Goal: Task Accomplishment & Management: Complete application form

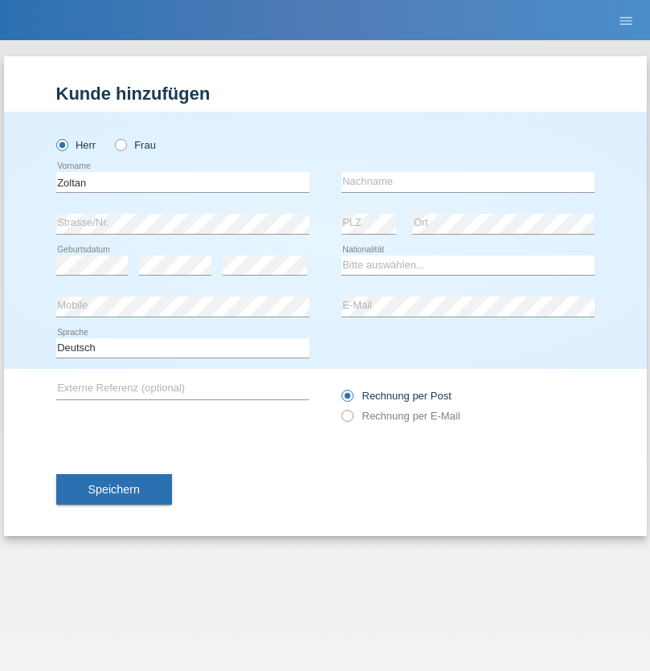
type input "Zoltan"
click at [468, 182] on input "text" at bounding box center [468, 182] width 253 height 20
type input "Somolyak"
select select "HU"
select select "C"
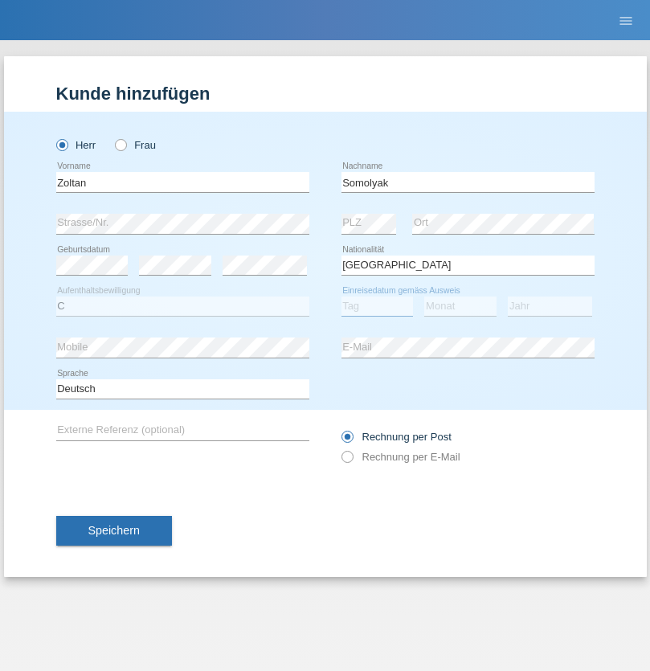
select select "30"
select select "04"
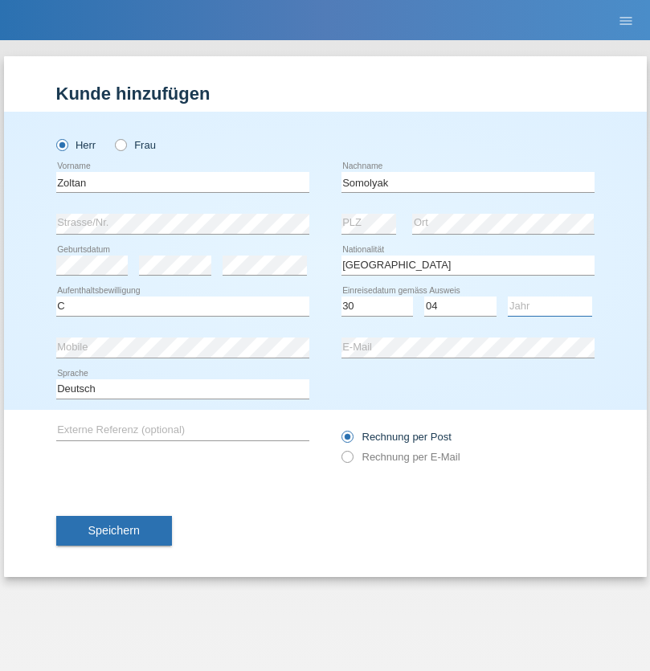
select select "2021"
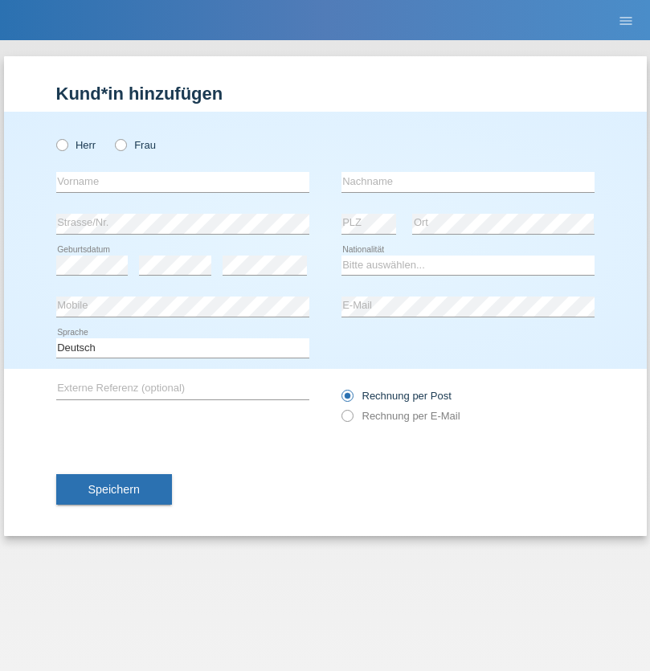
radio input "true"
click at [183, 182] on input "text" at bounding box center [182, 182] width 253 height 20
type input "Alessio"
click at [468, 182] on input "text" at bounding box center [468, 182] width 253 height 20
type input "Leotta"
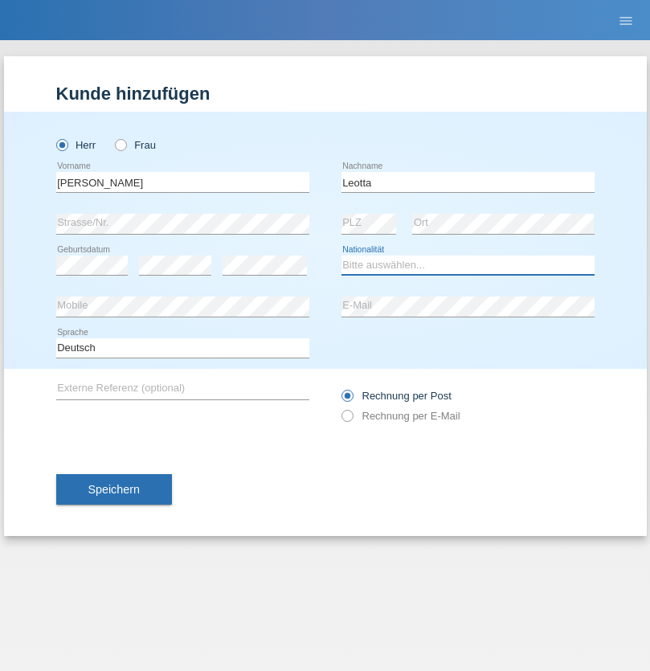
select select "IT"
select select "C"
select select "15"
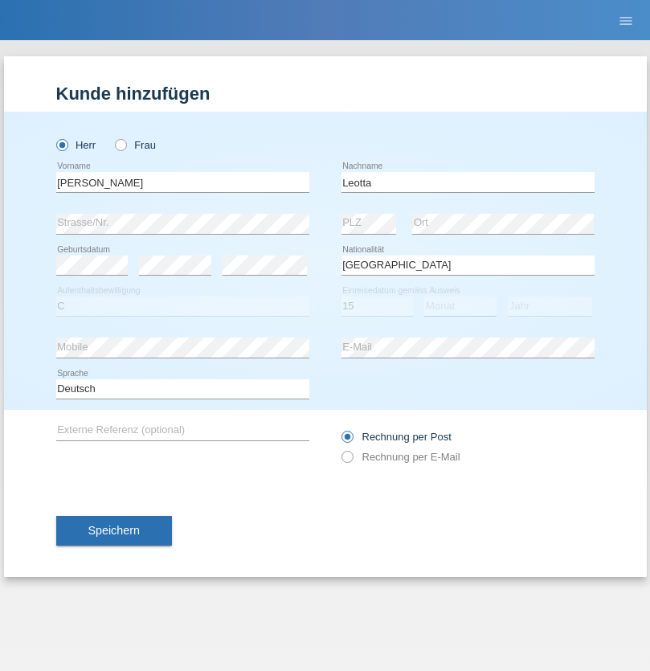
select select "12"
select select "2019"
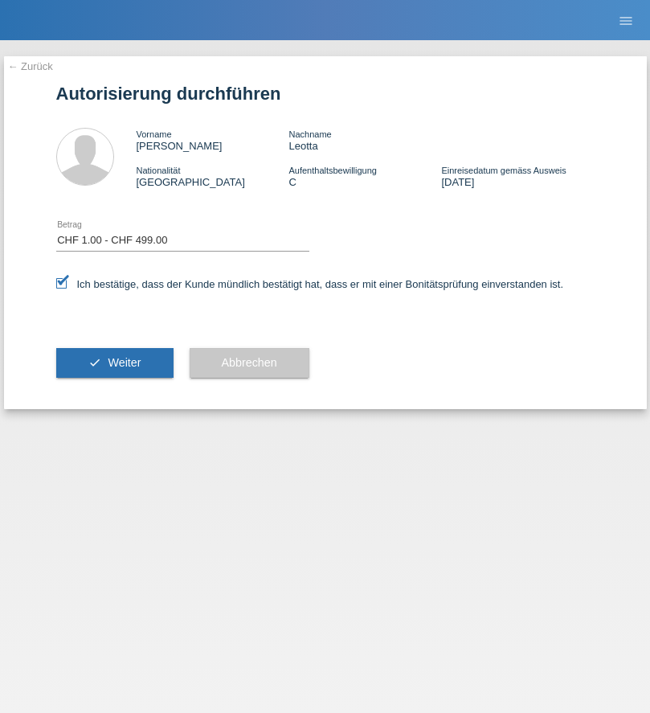
select select "1"
click at [114, 363] on span "Weiter" at bounding box center [124, 362] width 33 height 13
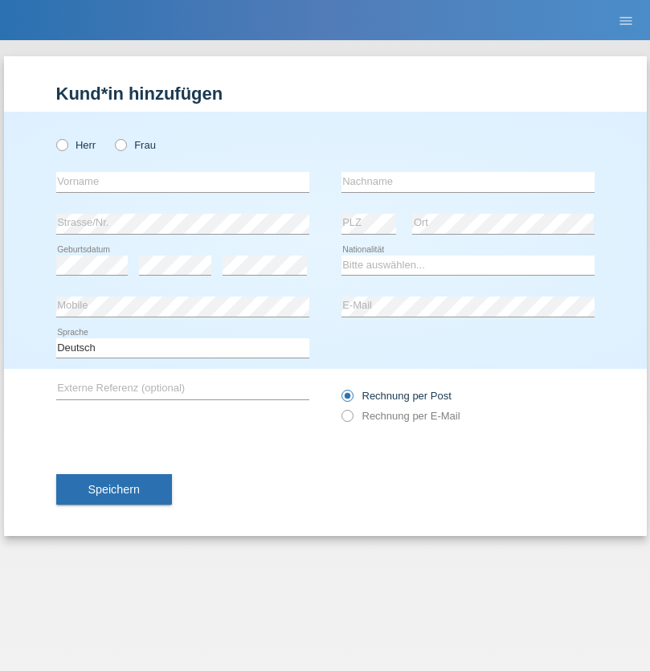
radio input "true"
click at [183, 182] on input "text" at bounding box center [182, 182] width 253 height 20
type input "[PERSON_NAME]"
click at [468, 182] on input "text" at bounding box center [468, 182] width 253 height 20
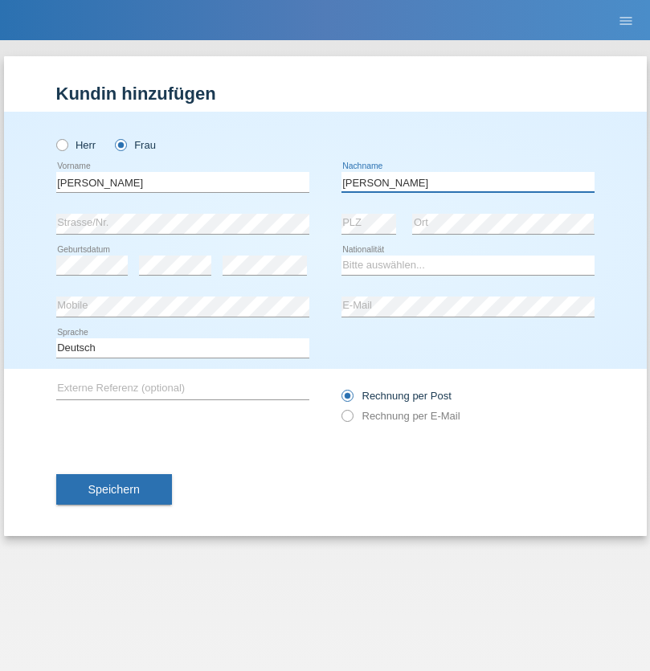
type input "[PERSON_NAME]"
select select "CH"
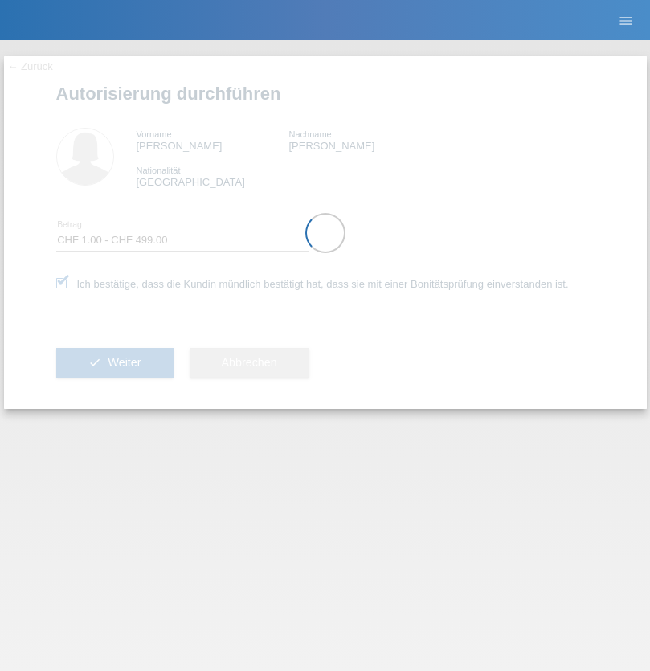
select select "1"
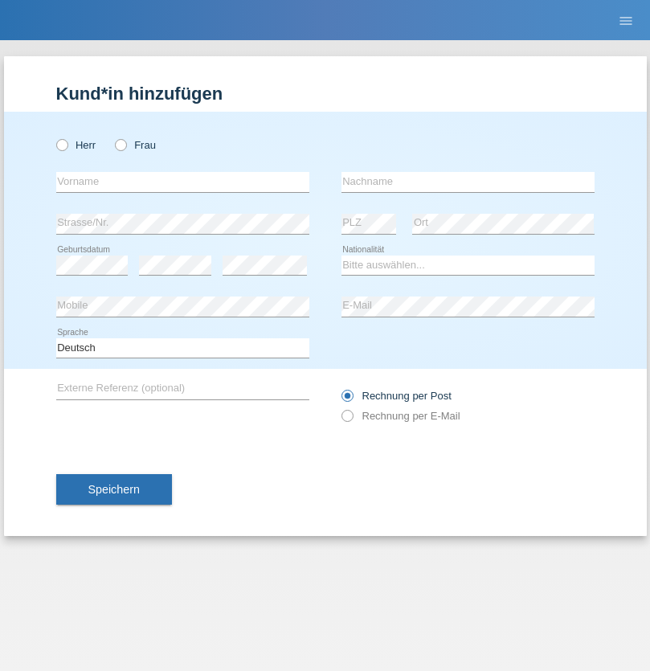
radio input "true"
click at [183, 182] on input "text" at bounding box center [182, 182] width 253 height 20
type input "[PERSON_NAME]"
click at [468, 182] on input "text" at bounding box center [468, 182] width 253 height 20
type input "Spechtenhauser"
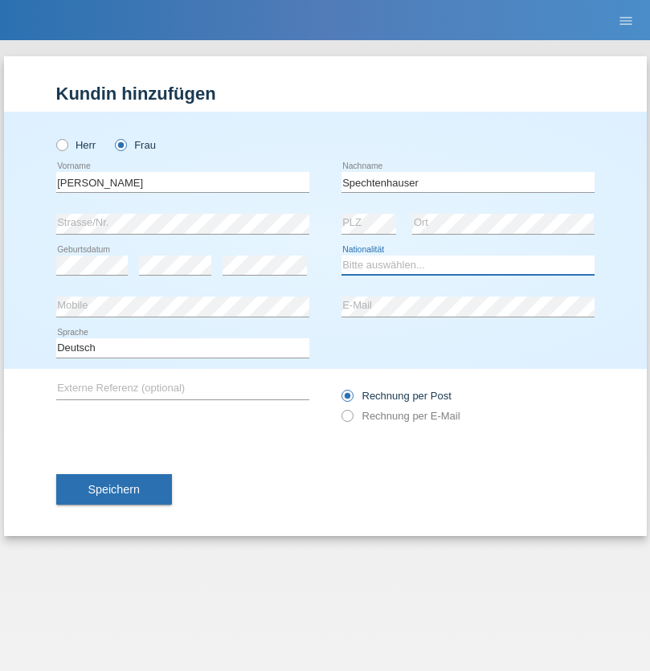
select select "AT"
select select "C"
select select "20"
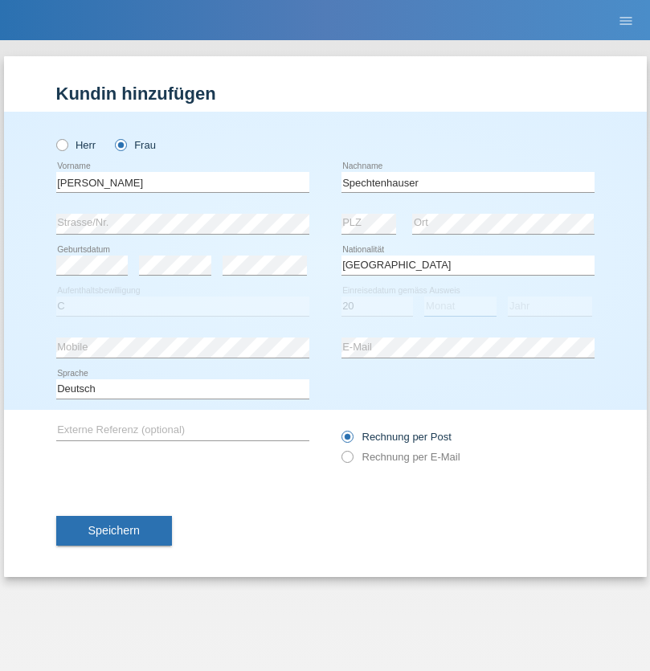
select select "12"
select select "2021"
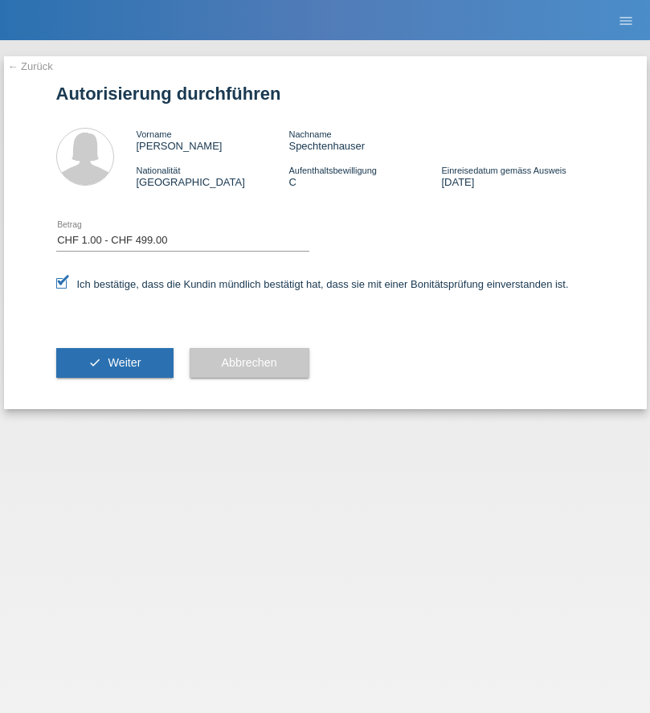
select select "1"
click at [114, 363] on span "Weiter" at bounding box center [124, 362] width 33 height 13
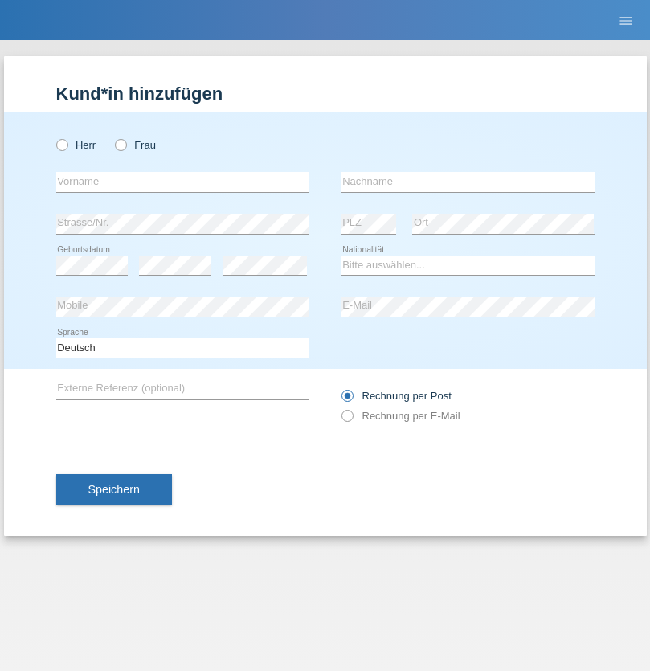
radio input "true"
click at [183, 182] on input "text" at bounding box center [182, 182] width 253 height 20
type input "[PERSON_NAME]"
click at [468, 182] on input "text" at bounding box center [468, 182] width 253 height 20
type input "Angelov"
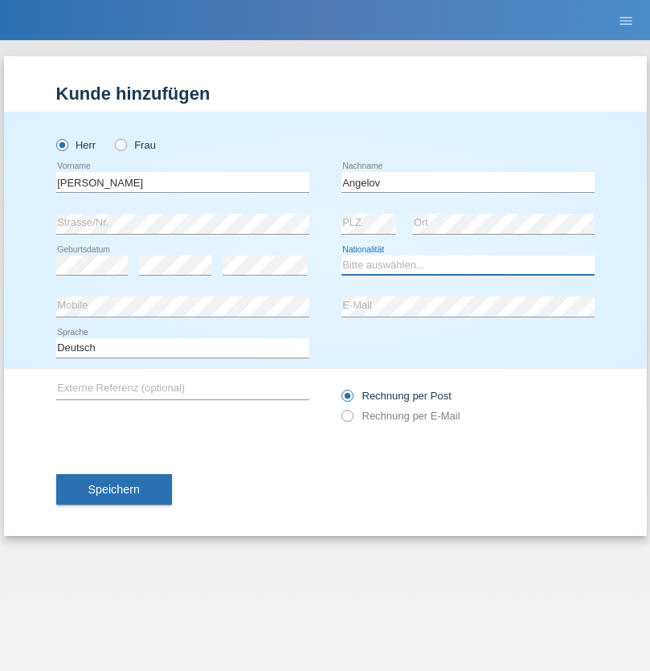
select select "BG"
select select "C"
select select "01"
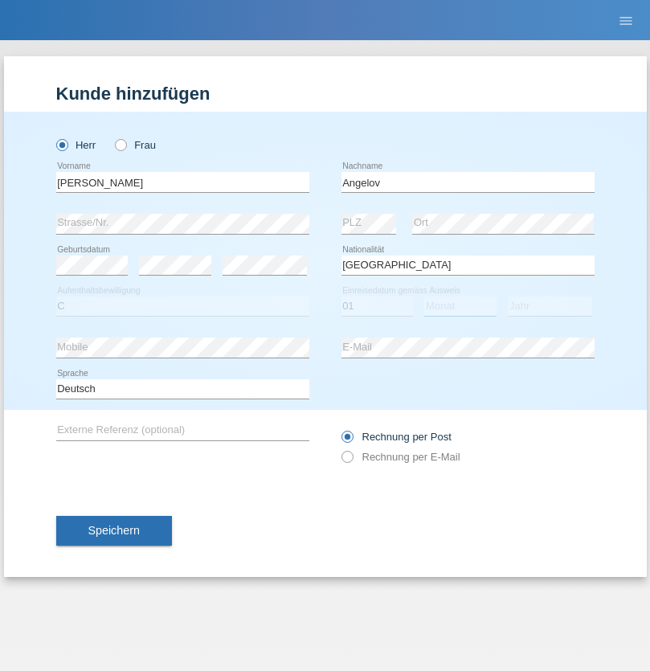
select select "10"
select select "2021"
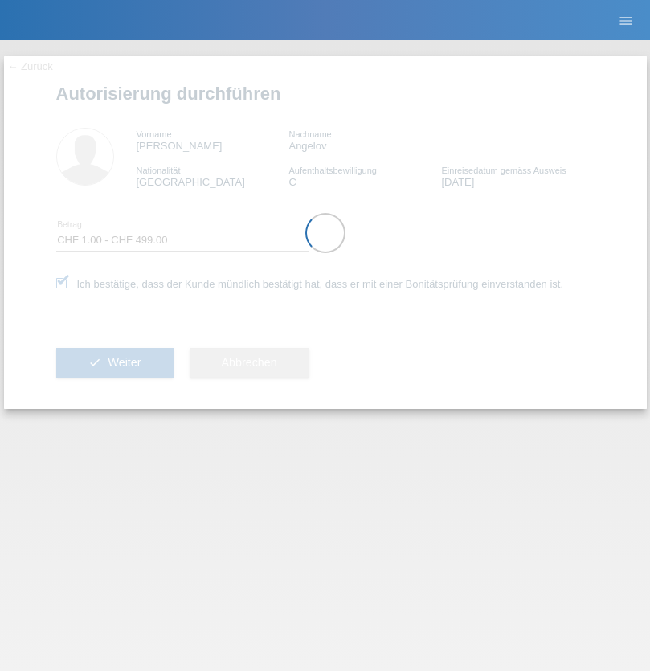
select select "1"
